Goal: Transaction & Acquisition: Purchase product/service

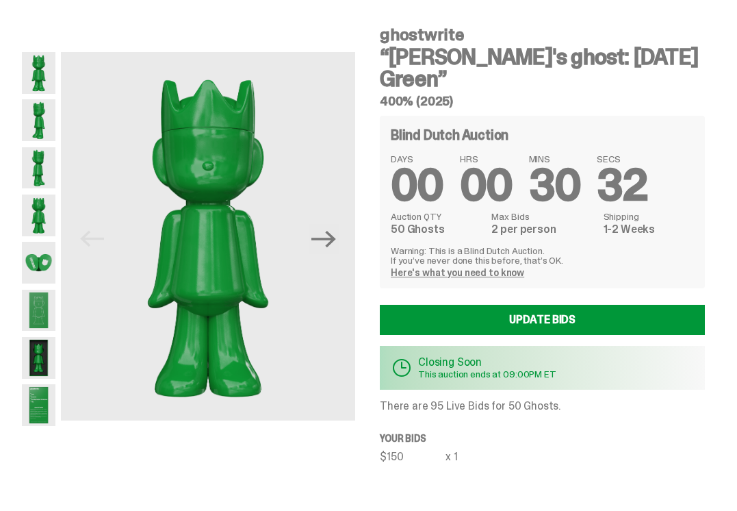
scroll to position [70, 0]
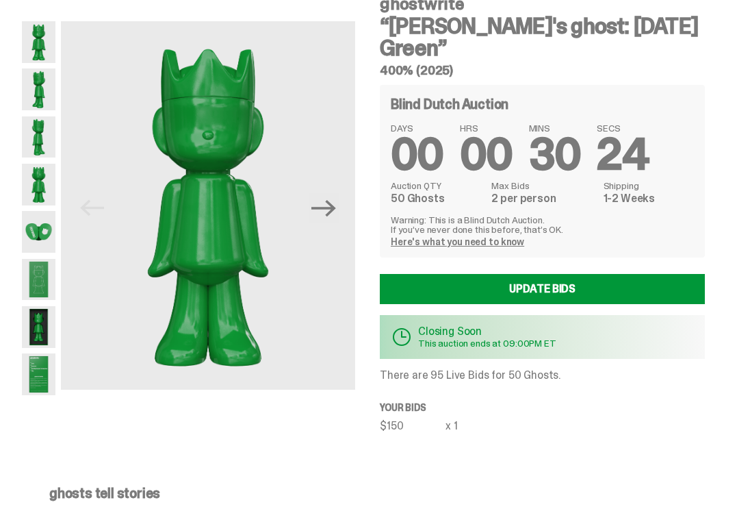
click at [400, 246] on link "Here's what you need to know" at bounding box center [457, 241] width 133 height 12
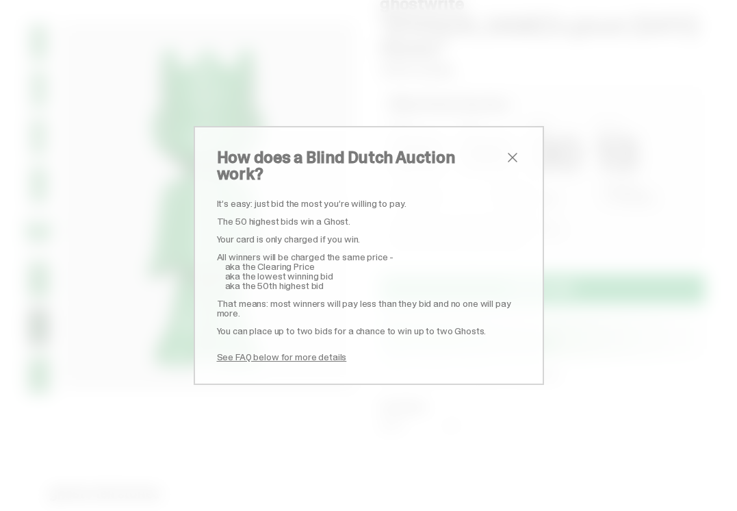
click at [293, 350] on link "See FAQ below for more details" at bounding box center [282, 356] width 130 height 12
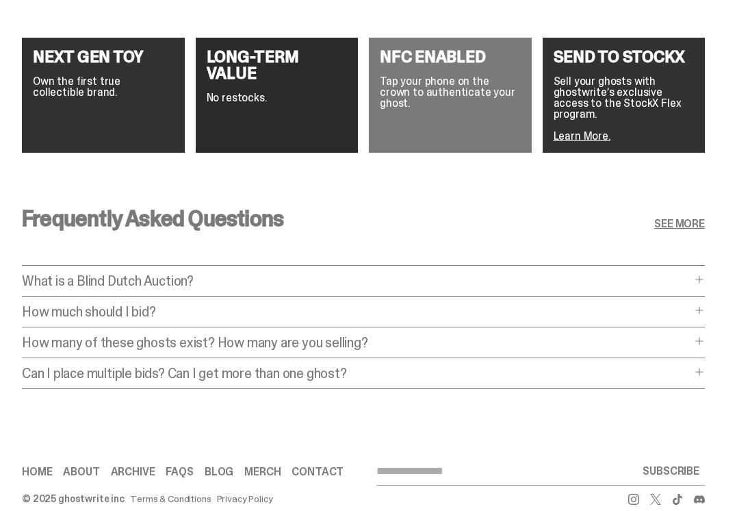
click at [218, 274] on p "What is a Blind Dutch Auction?" at bounding box center [356, 281] width 669 height 14
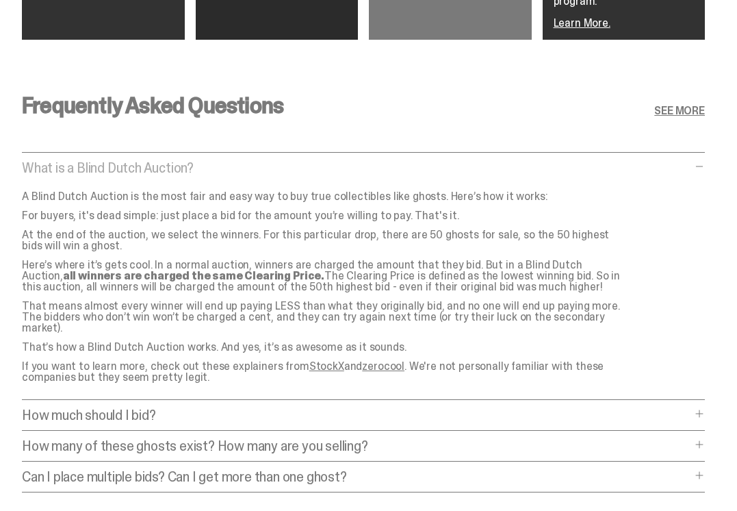
scroll to position [2489, 0]
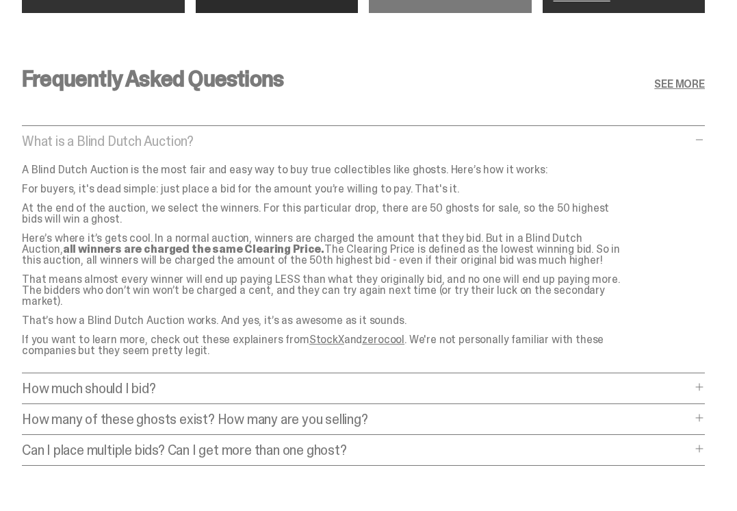
click at [190, 381] on p "How much should I bid?" at bounding box center [356, 388] width 669 height 14
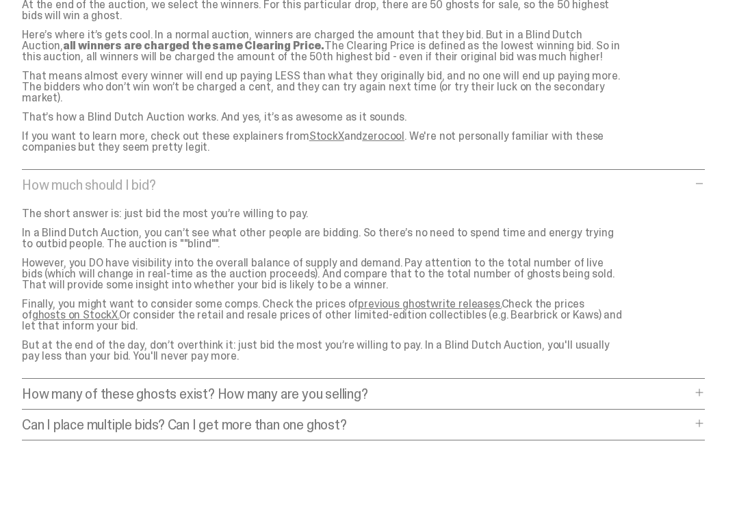
scroll to position [2698, 0]
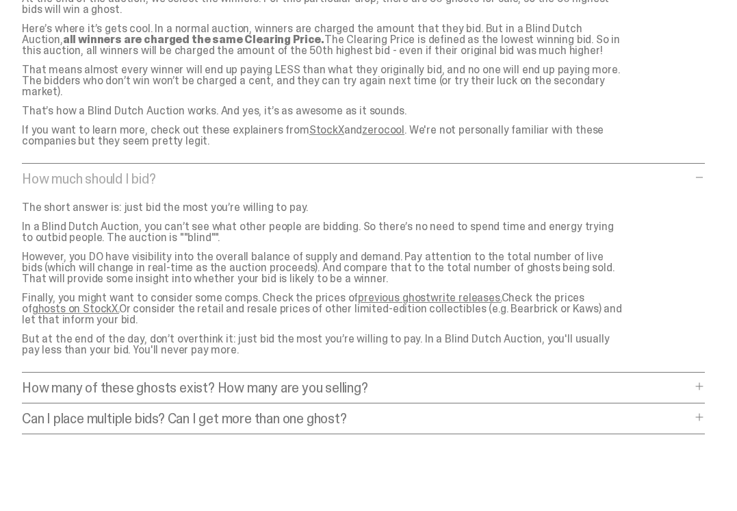
click at [421, 381] on p "How many of these ghosts exist? How many are you selling?" at bounding box center [356, 388] width 669 height 14
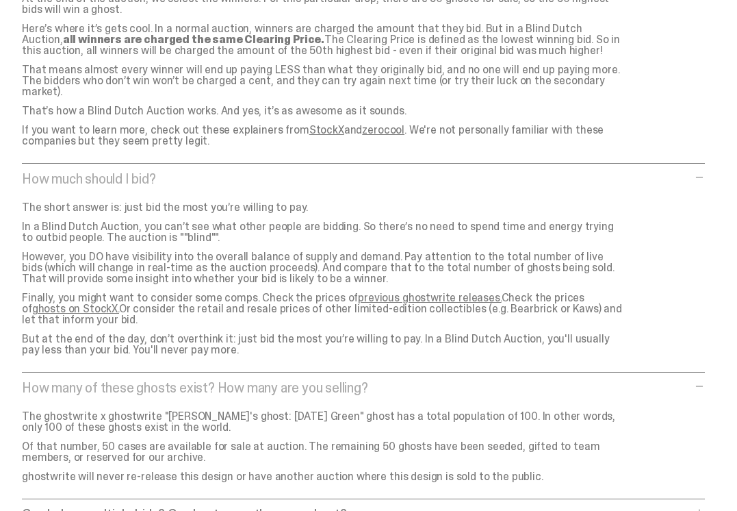
click at [421, 381] on p "How many of these ghosts exist? How many are you selling?" at bounding box center [356, 388] width 669 height 14
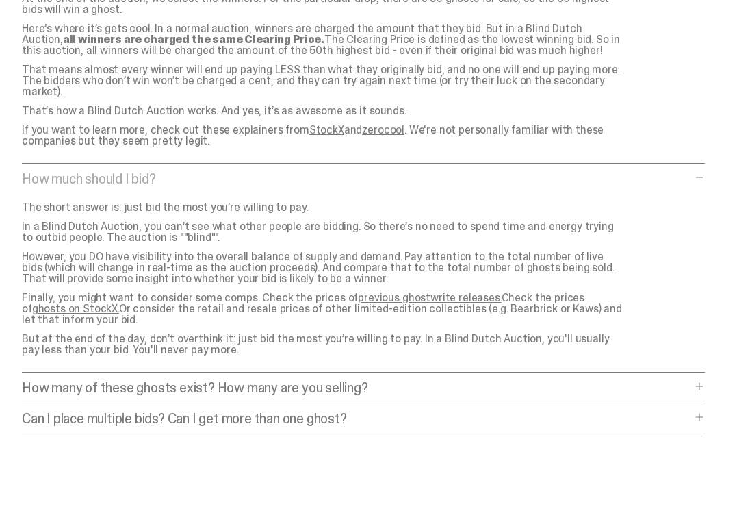
click at [381, 411] on p "Can I place multiple bids? Can I get more than one ghost?" at bounding box center [356, 418] width 669 height 14
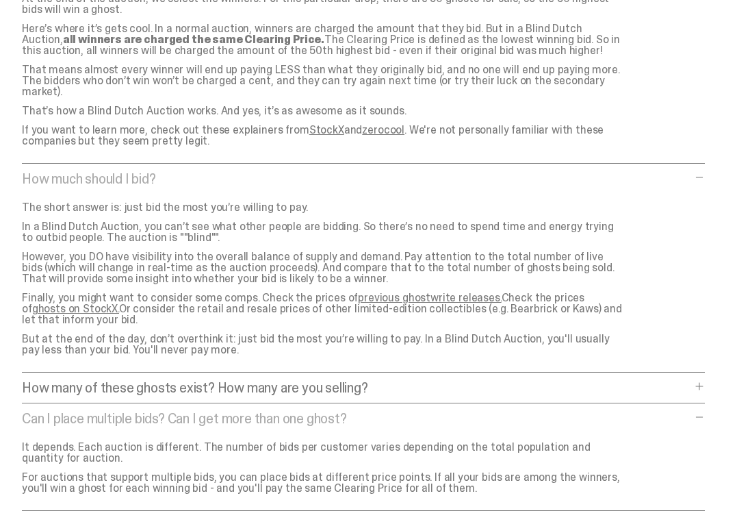
click at [392, 411] on p "Can I place multiple bids? Can I get more than one ghost?" at bounding box center [356, 418] width 669 height 14
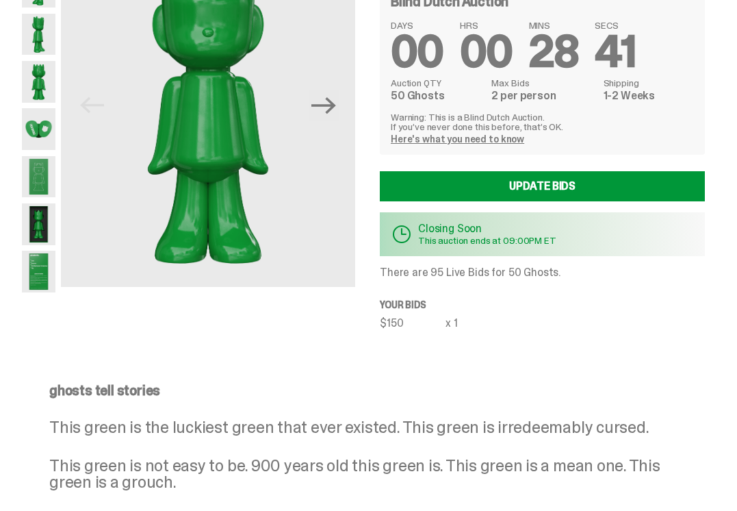
scroll to position [115, 0]
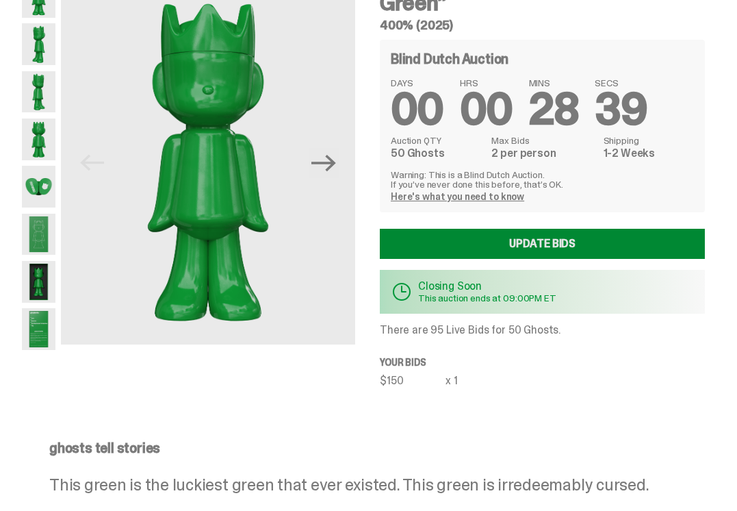
click at [524, 248] on link "Update Bids" at bounding box center [542, 244] width 325 height 30
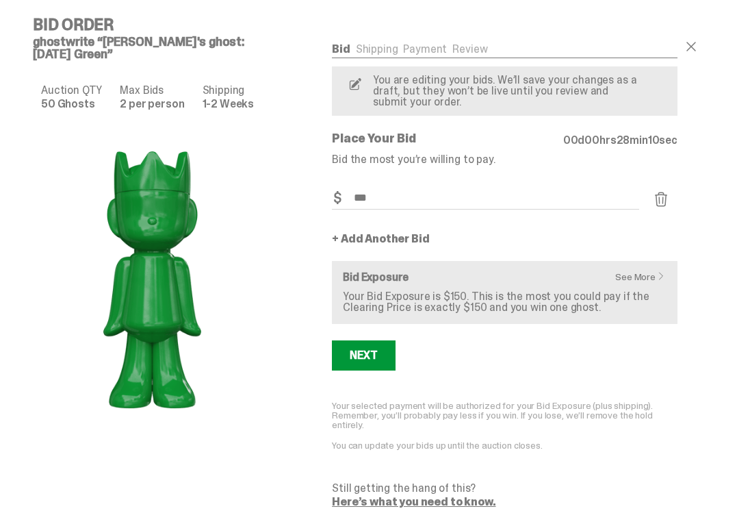
click at [359, 240] on link "+ Add Another Bid" at bounding box center [380, 238] width 97 height 11
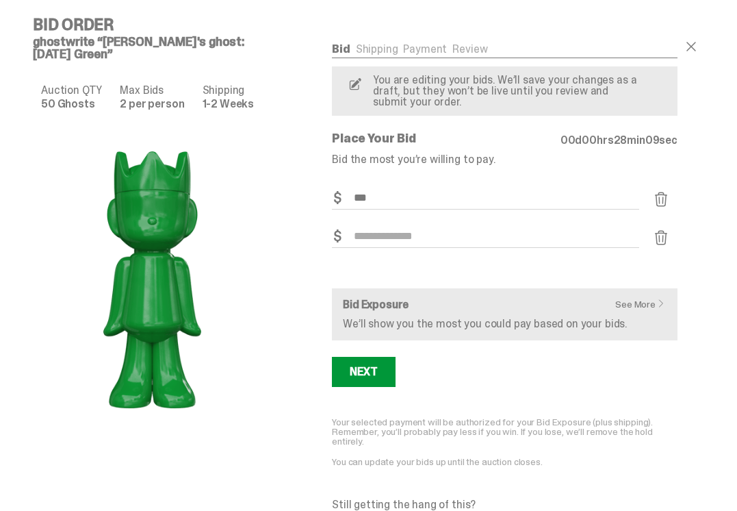
click at [366, 240] on input "Bid Amount" at bounding box center [485, 236] width 307 height 23
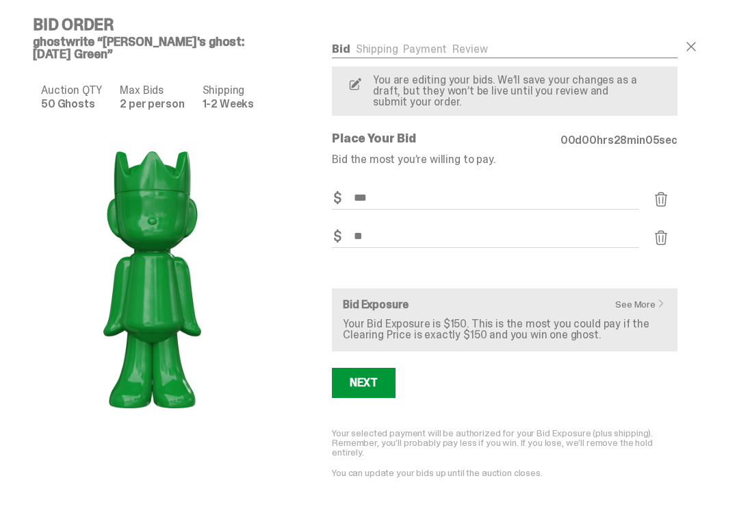
click at [327, 273] on div "Bid Shipping Payment Review Auction QTY 50 Ghosts Max Bids 2 per person Shippin…" at bounding box center [505, 289] width 400 height 546
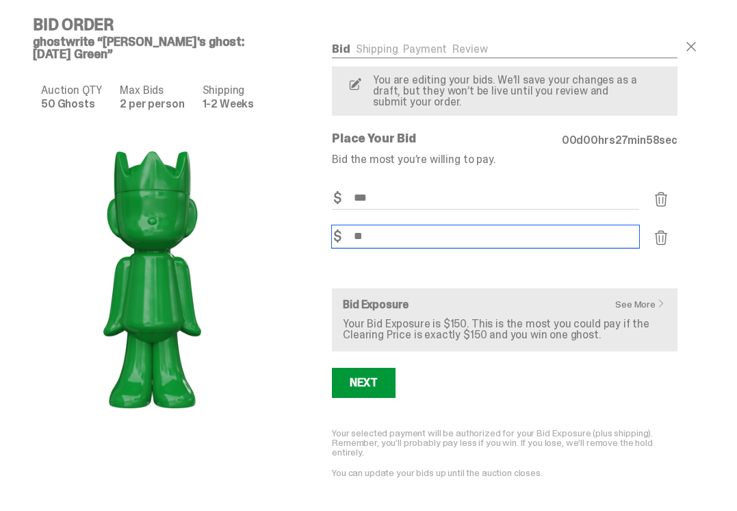
click at [385, 236] on input "**" at bounding box center [485, 236] width 307 height 23
type input "**"
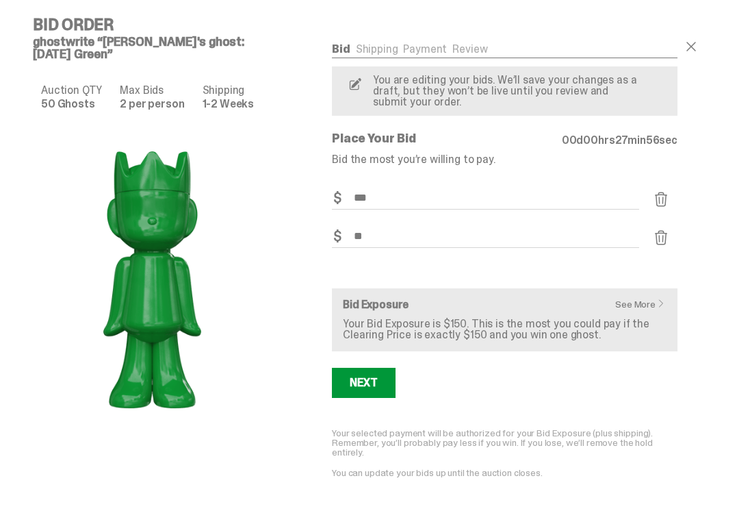
click at [354, 263] on div "Bid Amount $ **" at bounding box center [485, 244] width 307 height 38
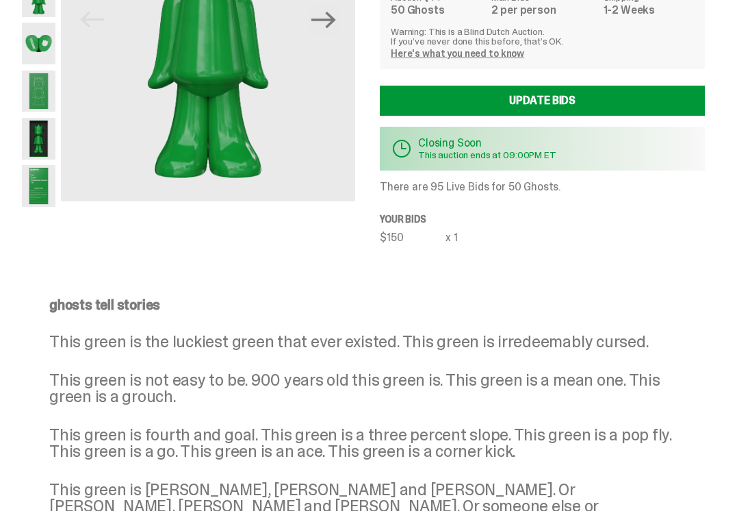
scroll to position [279, 0]
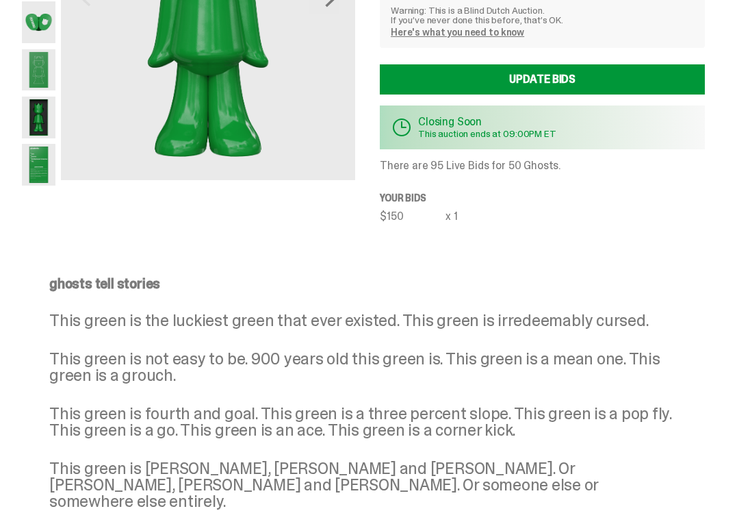
click at [444, 126] on p "Closing Soon" at bounding box center [487, 121] width 138 height 11
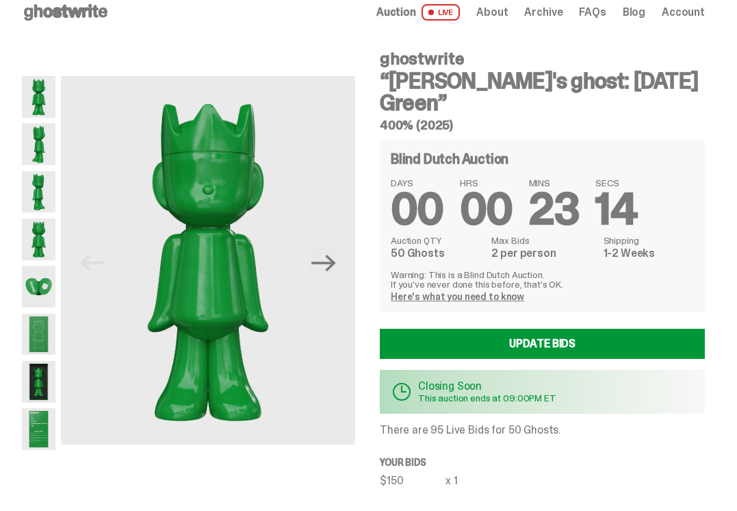
scroll to position [0, 0]
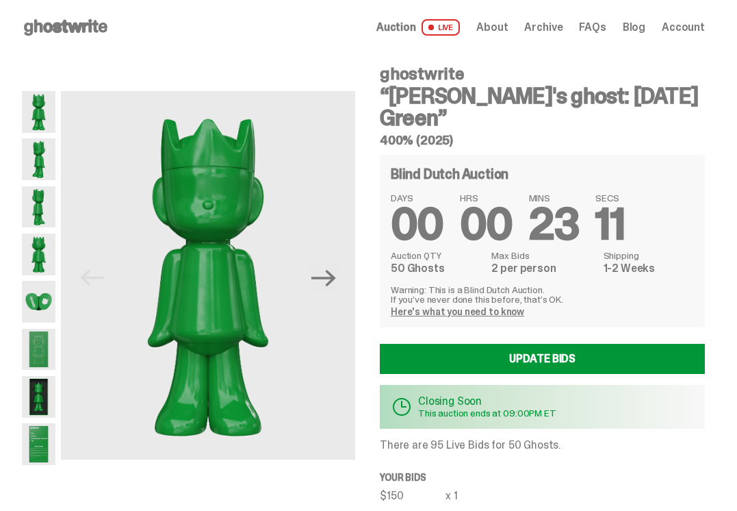
click at [416, 29] on span "Auction" at bounding box center [396, 27] width 40 height 11
click at [461, 29] on span "LIVE" at bounding box center [441, 27] width 39 height 16
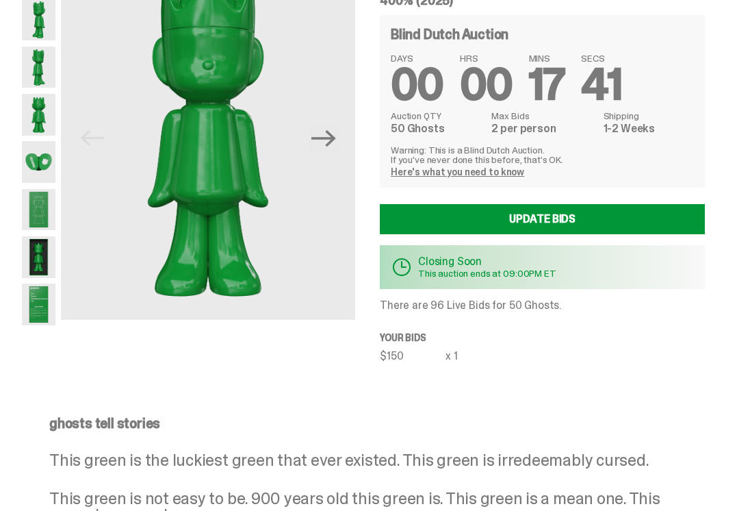
scroll to position [145, 0]
